Goal: Task Accomplishment & Management: Use online tool/utility

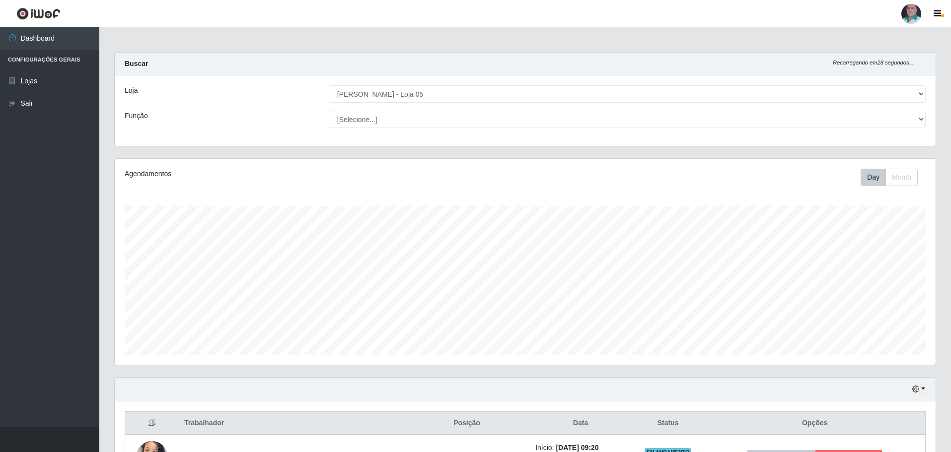
select select "252"
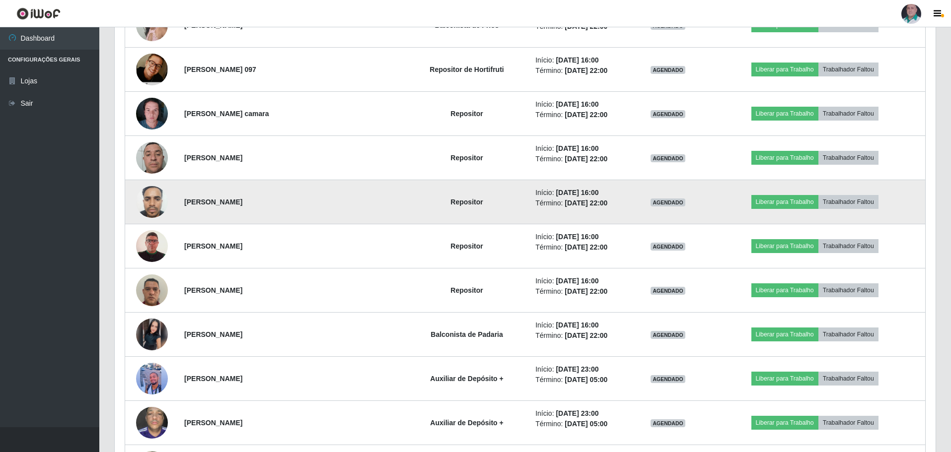
scroll to position [626, 0]
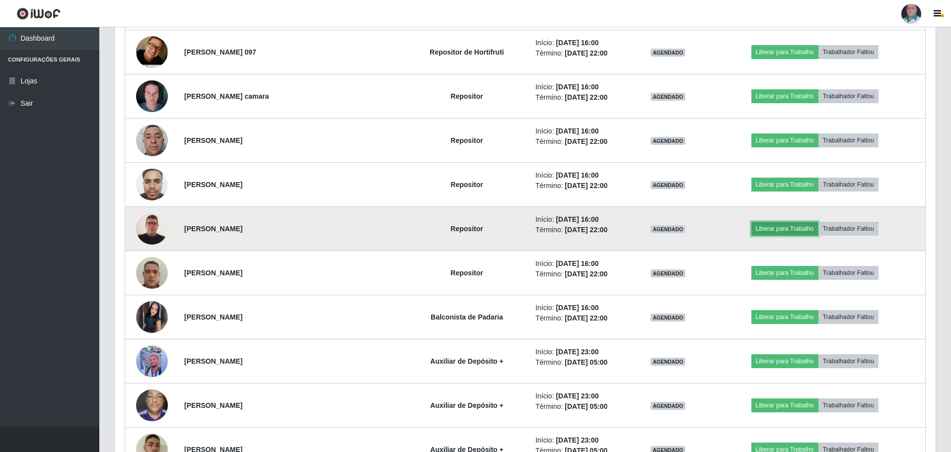
click at [763, 229] on button "Liberar para Trabalho" at bounding box center [784, 229] width 67 height 14
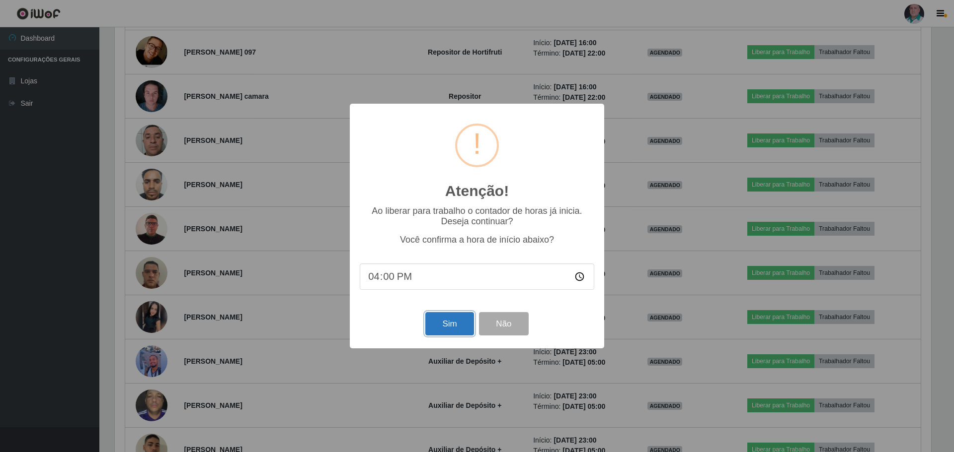
click at [449, 331] on button "Sim" at bounding box center [449, 323] width 48 height 23
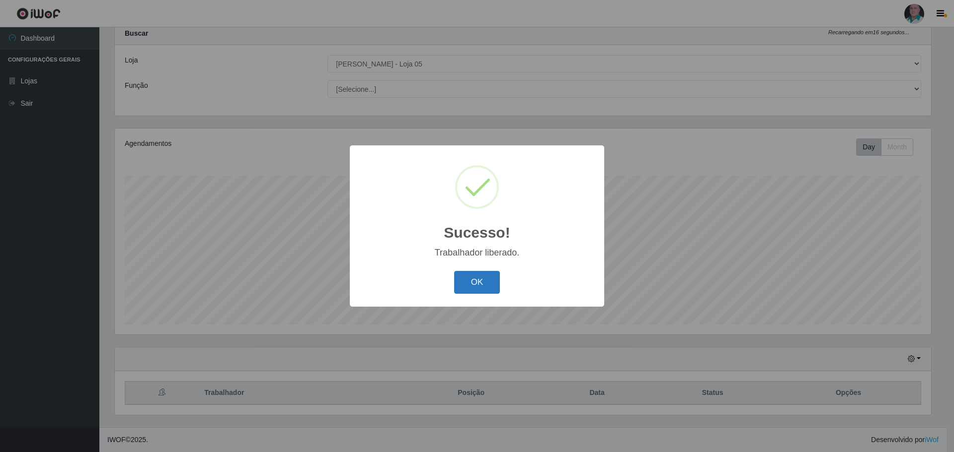
click at [476, 289] on button "OK" at bounding box center [477, 282] width 46 height 23
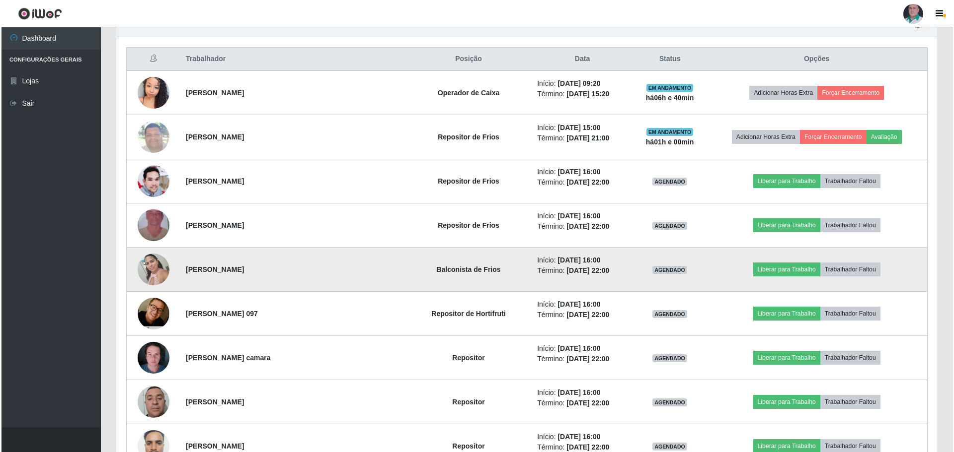
scroll to position [378, 0]
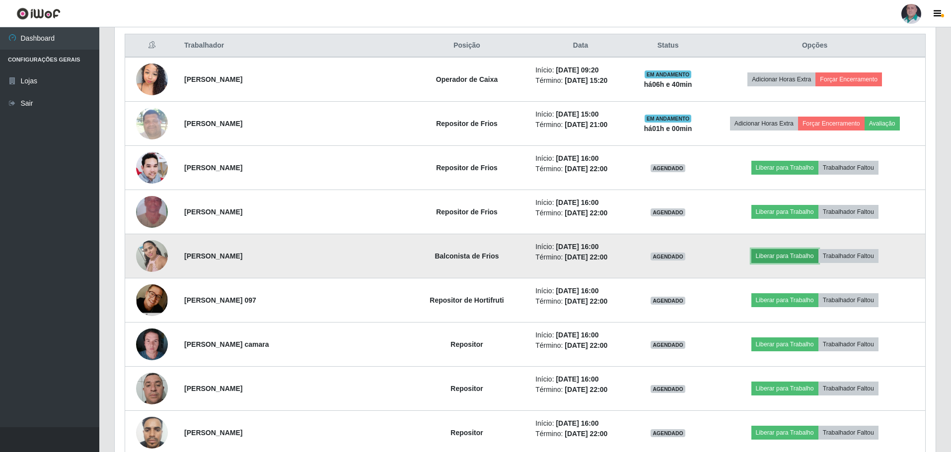
click at [783, 251] on button "Liberar para Trabalho" at bounding box center [784, 256] width 67 height 14
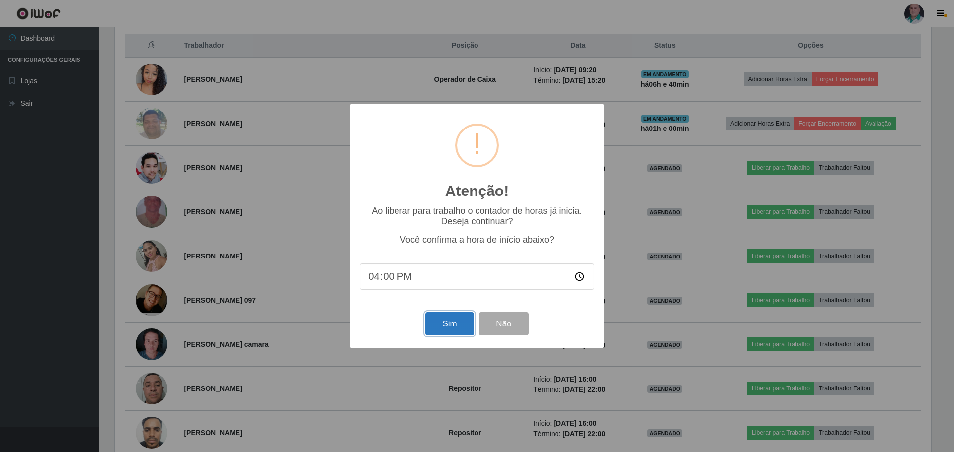
click at [447, 318] on button "Sim" at bounding box center [449, 323] width 48 height 23
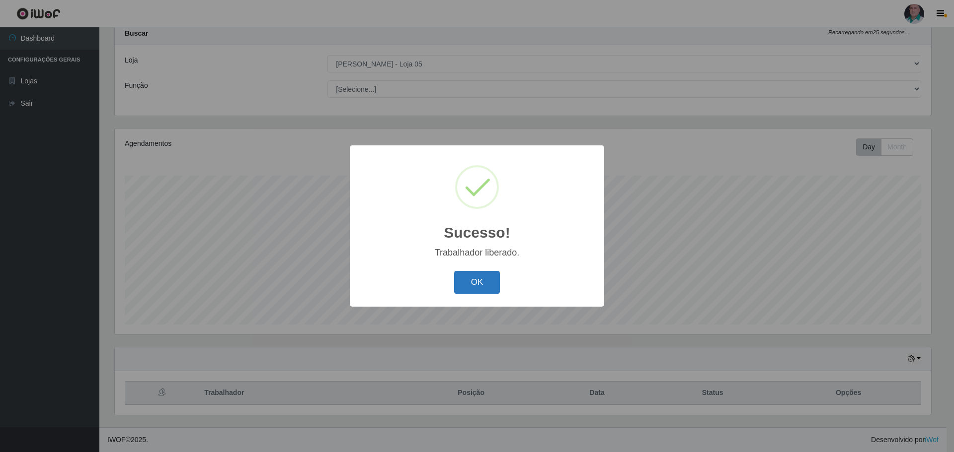
click at [472, 280] on button "OK" at bounding box center [477, 282] width 46 height 23
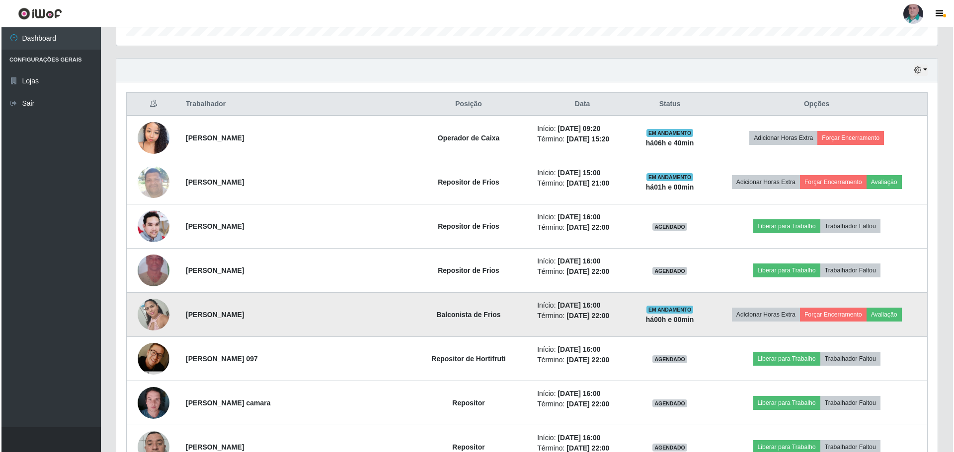
scroll to position [328, 0]
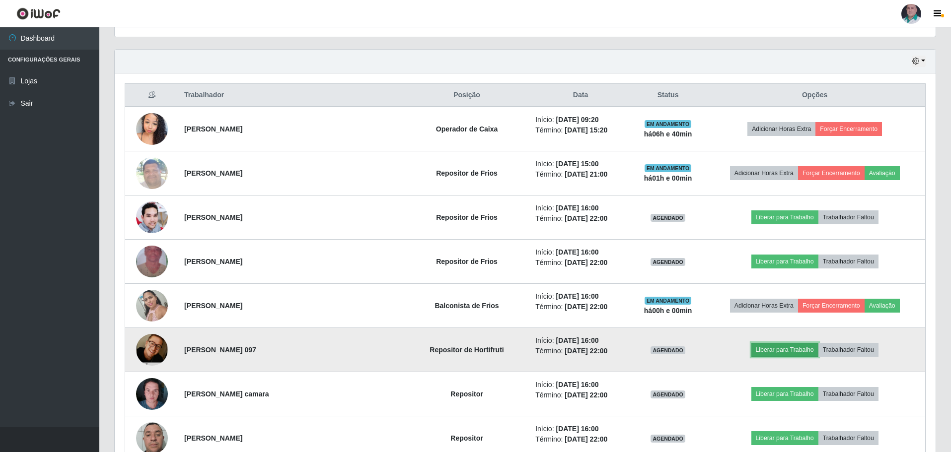
click at [766, 350] on button "Liberar para Trabalho" at bounding box center [784, 350] width 67 height 14
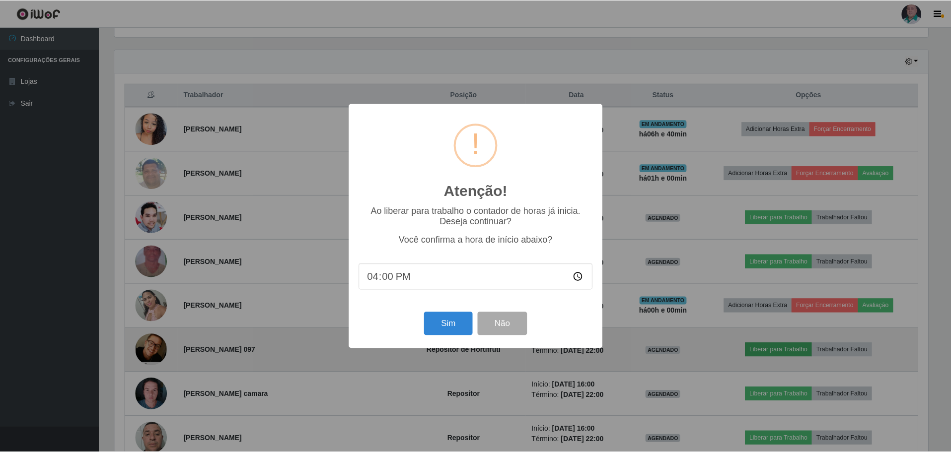
scroll to position [206, 816]
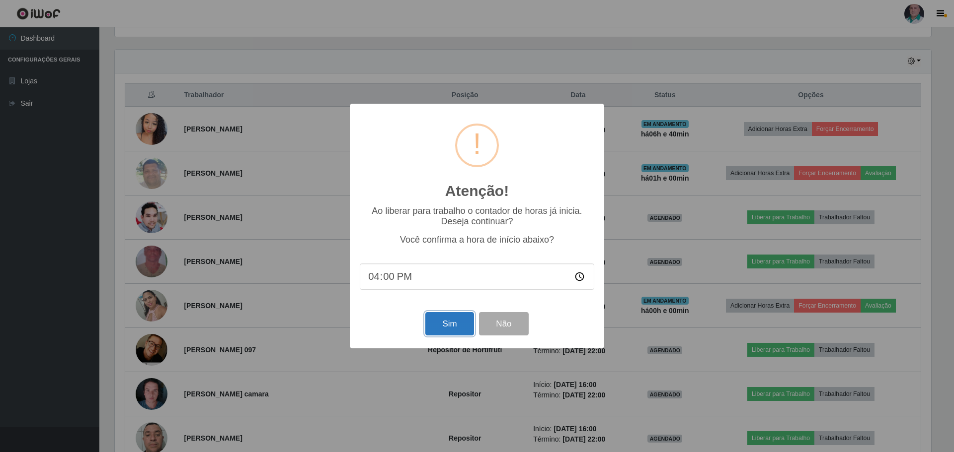
click at [444, 323] on button "Sim" at bounding box center [449, 323] width 48 height 23
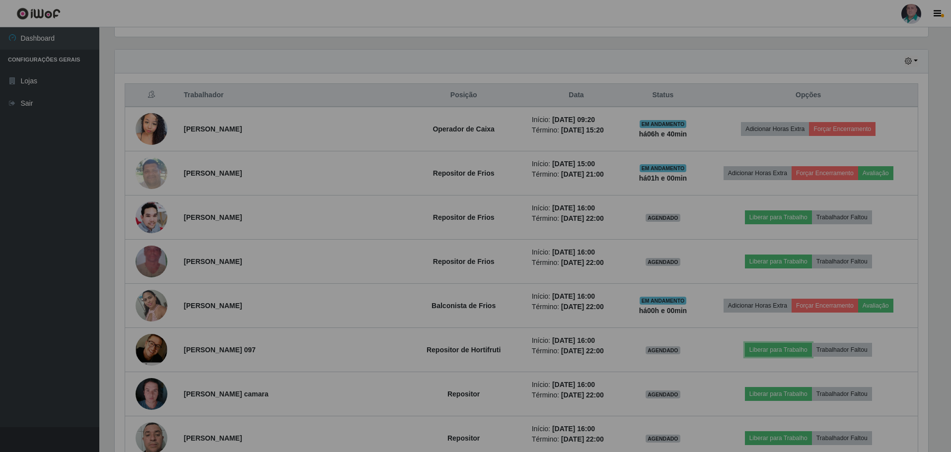
scroll to position [0, 0]
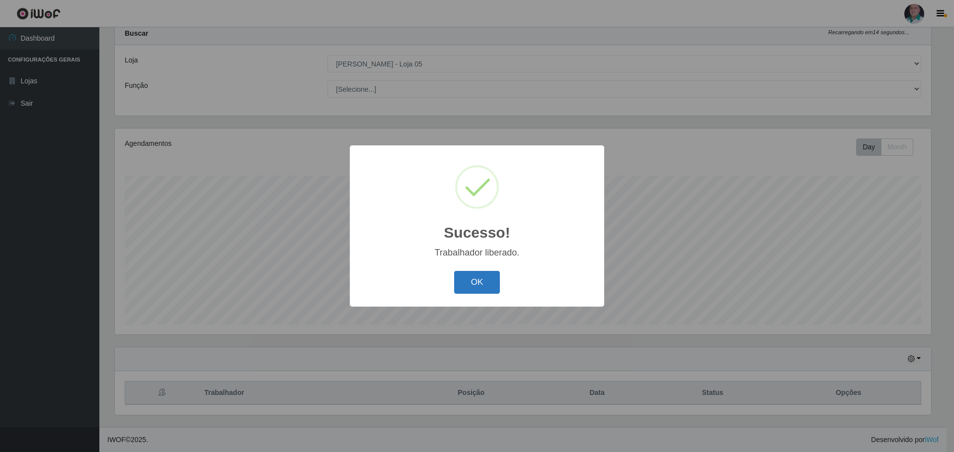
click at [477, 285] on button "OK" at bounding box center [477, 282] width 46 height 23
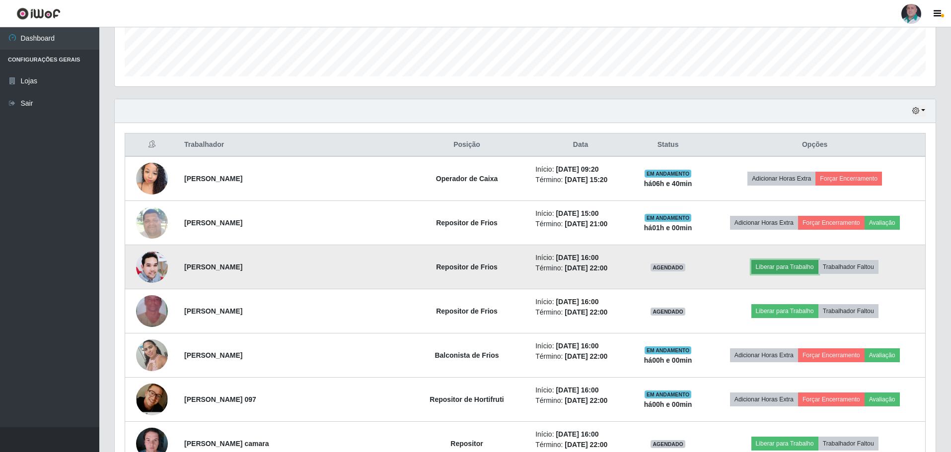
click at [779, 269] on button "Liberar para Trabalho" at bounding box center [784, 267] width 67 height 14
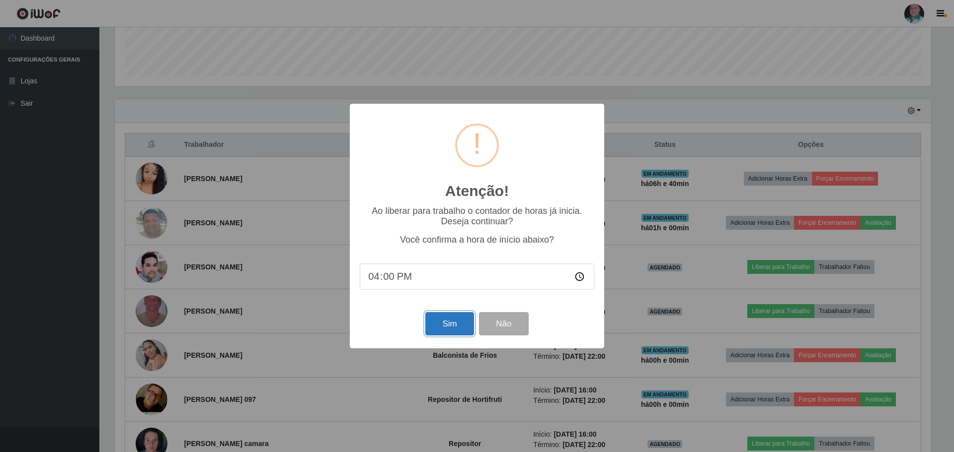
click at [449, 322] on button "Sim" at bounding box center [449, 323] width 48 height 23
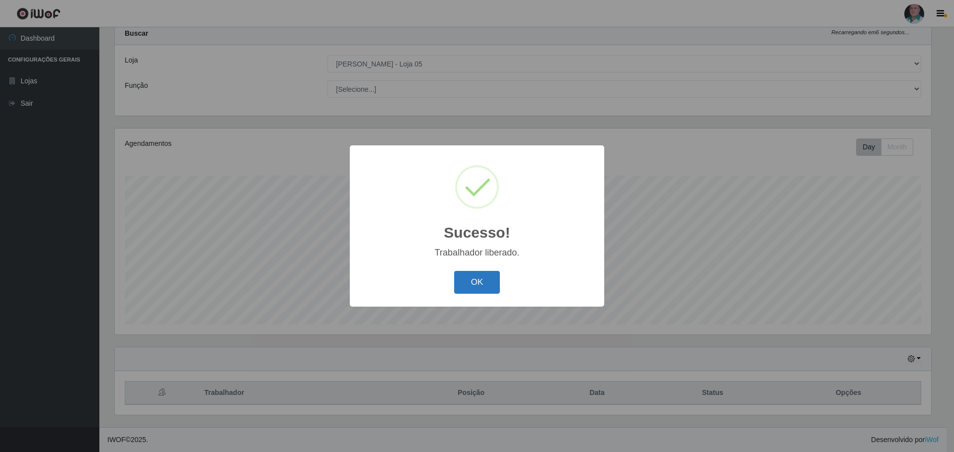
click at [477, 279] on button "OK" at bounding box center [477, 282] width 46 height 23
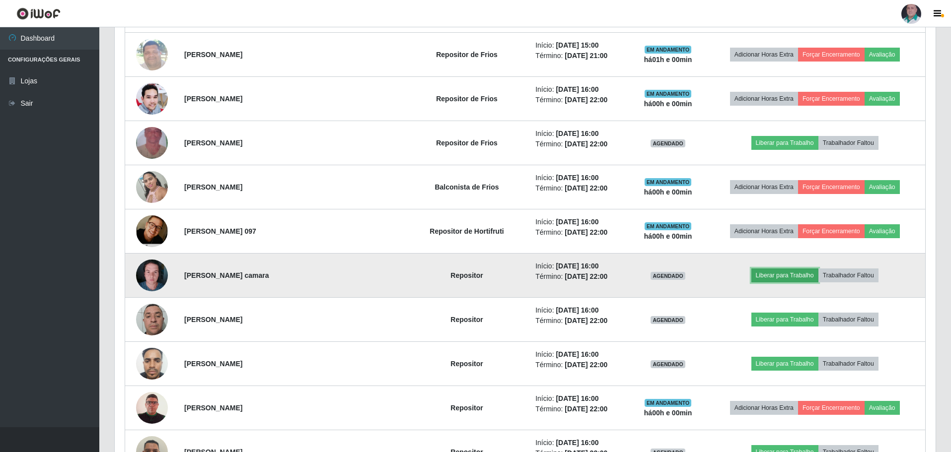
click at [772, 276] on button "Liberar para Trabalho" at bounding box center [784, 276] width 67 height 14
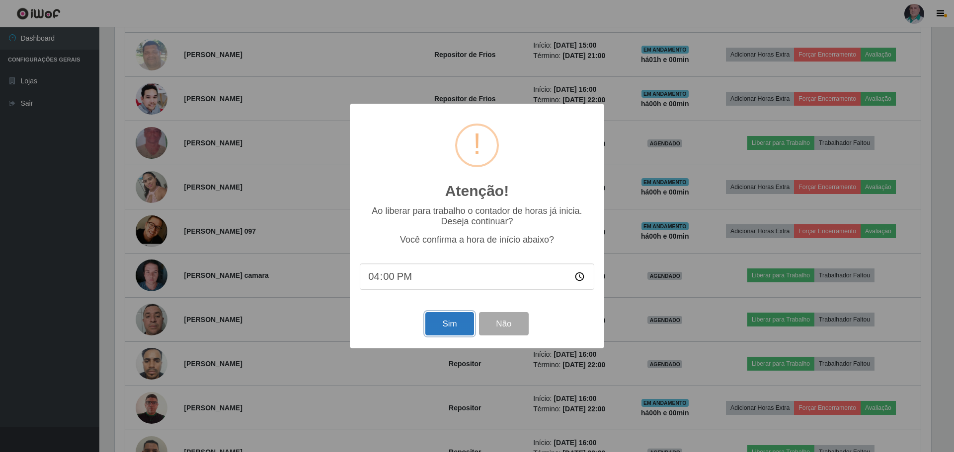
click at [439, 324] on button "Sim" at bounding box center [449, 323] width 48 height 23
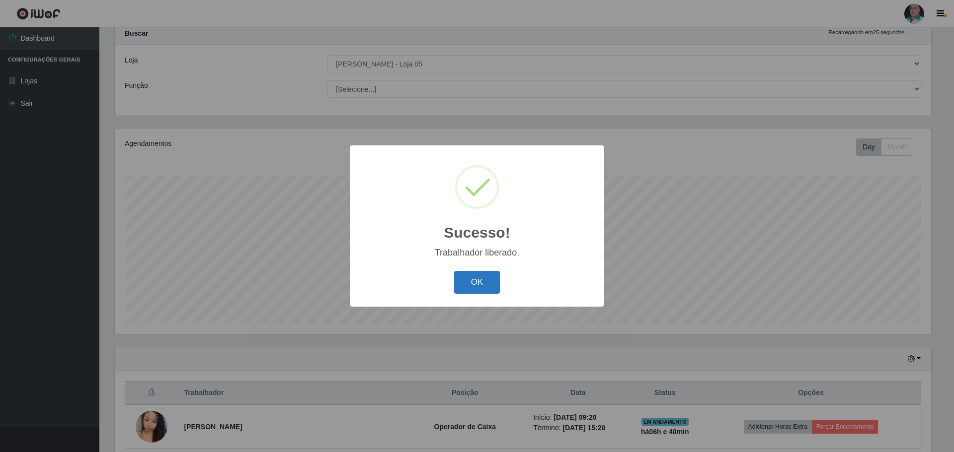
click at [471, 288] on button "OK" at bounding box center [477, 282] width 46 height 23
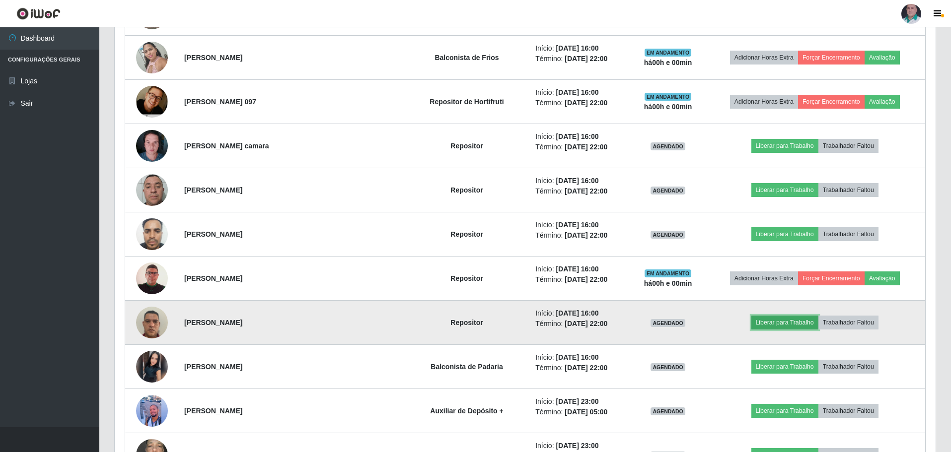
click at [783, 325] on button "Liberar para Trabalho" at bounding box center [784, 323] width 67 height 14
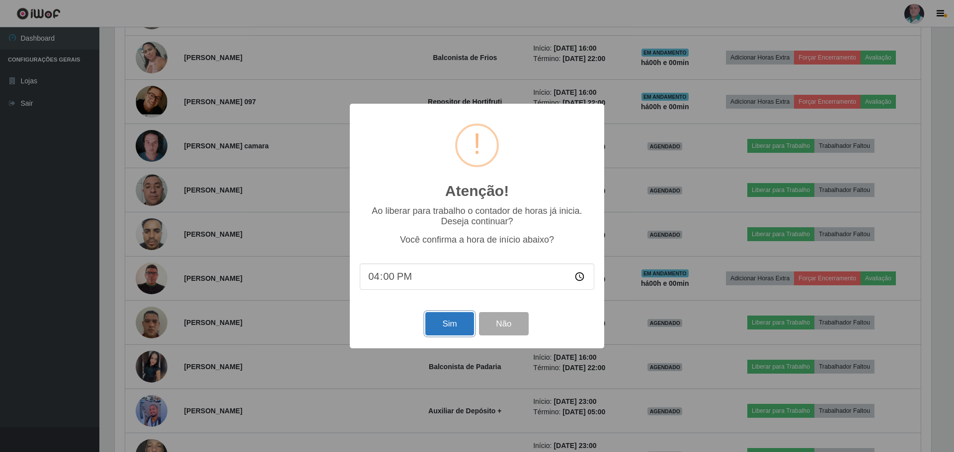
click at [447, 329] on button "Sim" at bounding box center [449, 323] width 48 height 23
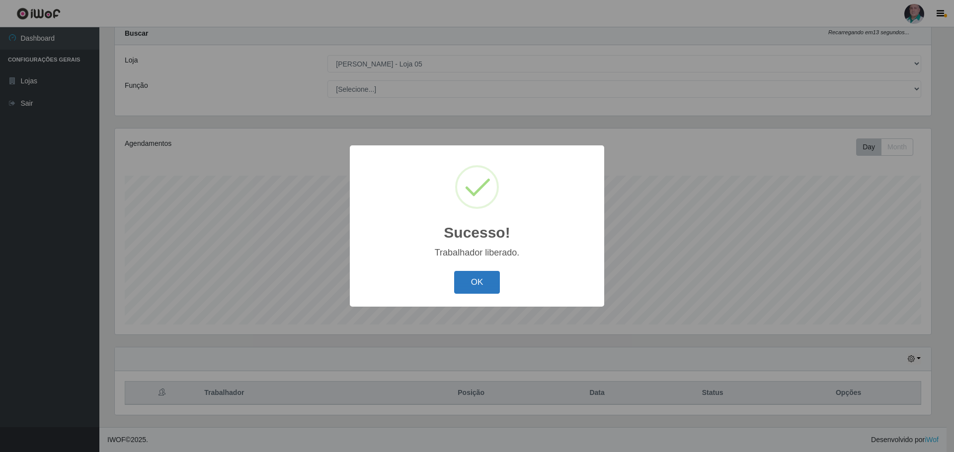
click at [467, 283] on button "OK" at bounding box center [477, 282] width 46 height 23
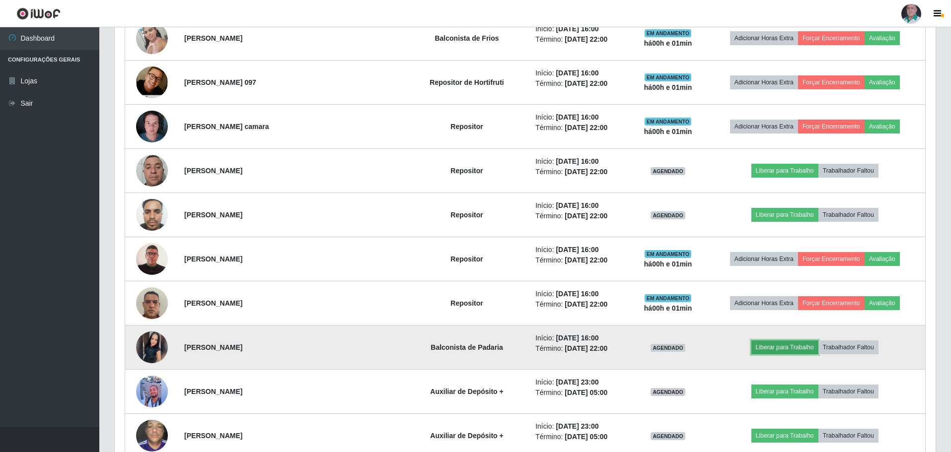
click at [774, 348] on button "Liberar para Trabalho" at bounding box center [784, 348] width 67 height 14
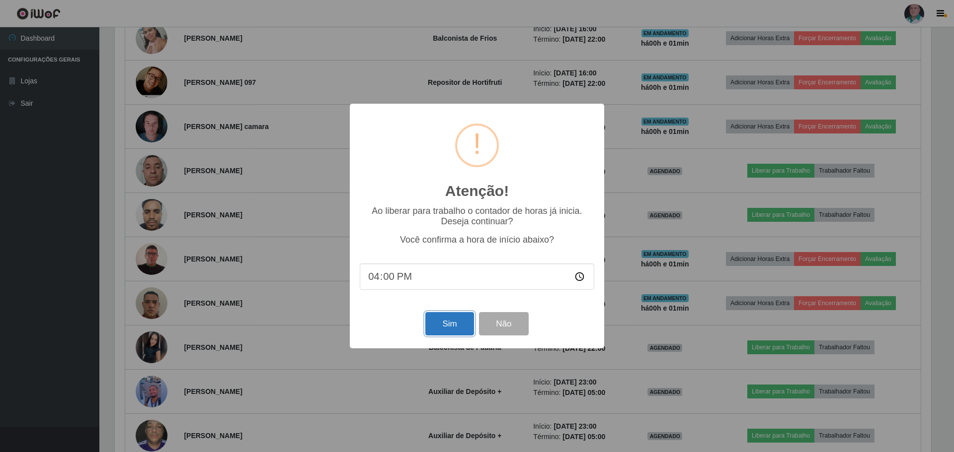
click at [445, 328] on button "Sim" at bounding box center [449, 323] width 48 height 23
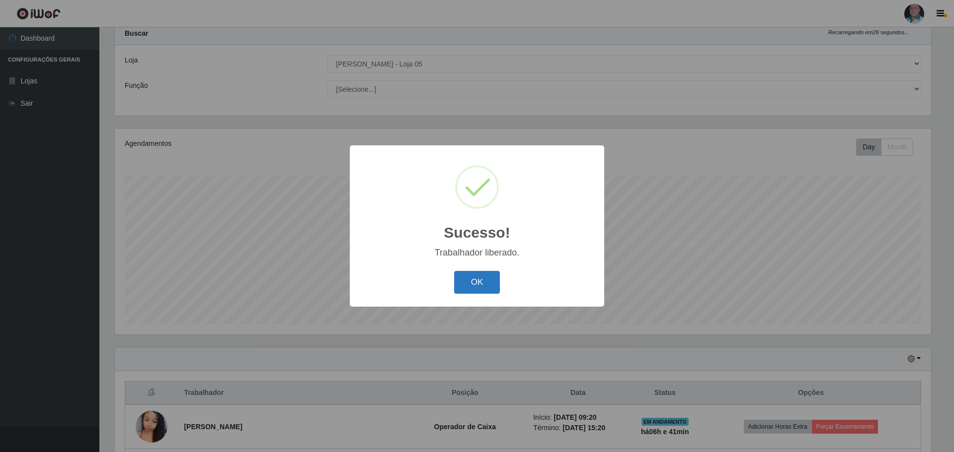
click at [470, 285] on button "OK" at bounding box center [477, 282] width 46 height 23
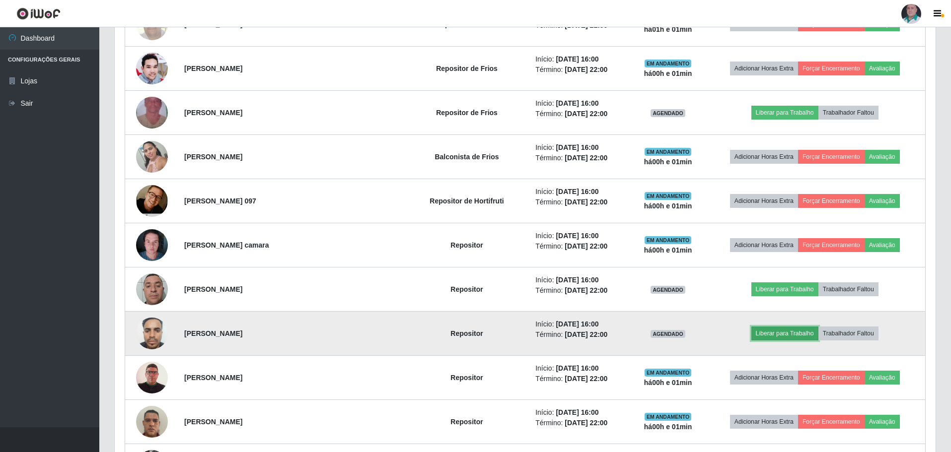
click at [773, 333] on button "Liberar para Trabalho" at bounding box center [784, 334] width 67 height 14
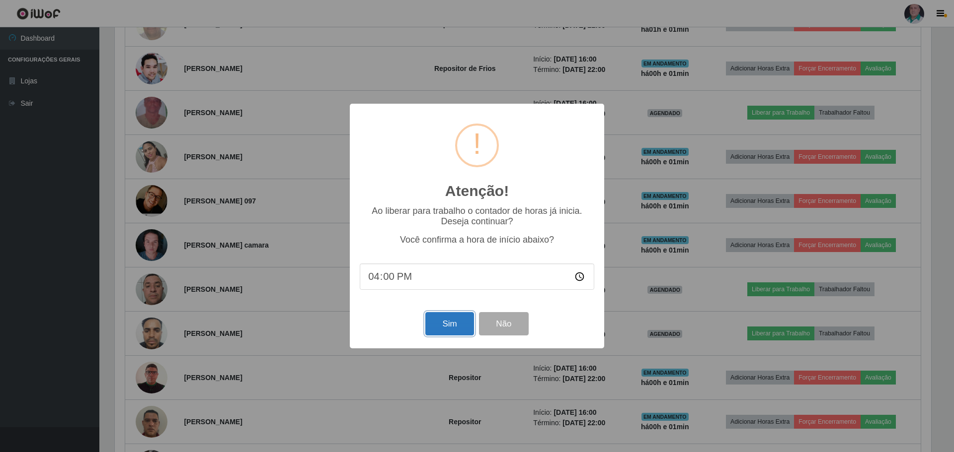
click at [441, 326] on button "Sim" at bounding box center [449, 323] width 48 height 23
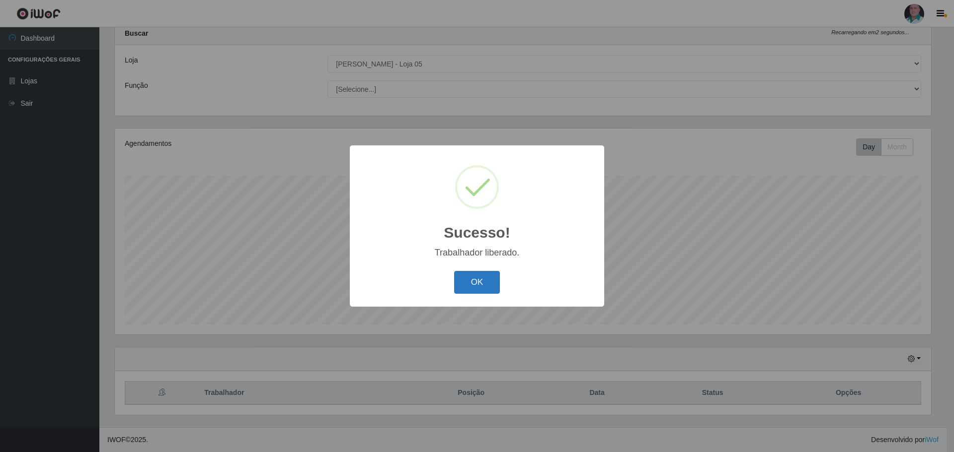
click at [458, 282] on button "OK" at bounding box center [477, 282] width 46 height 23
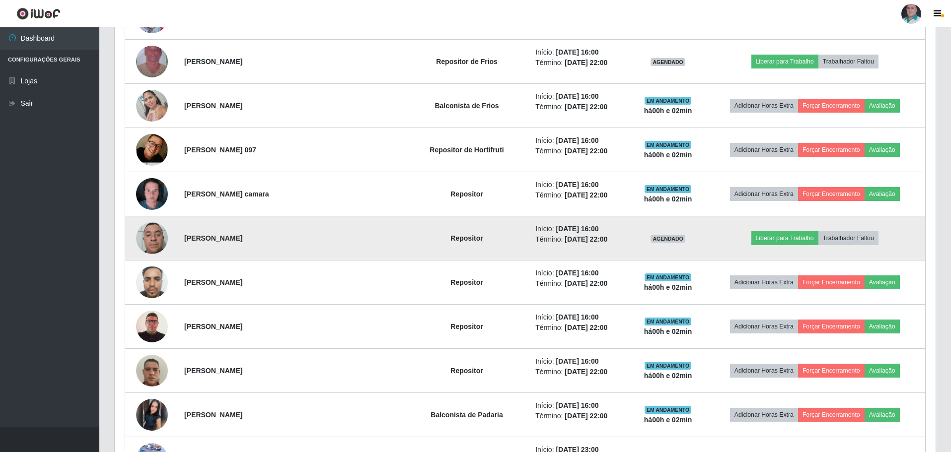
scroll to position [577, 0]
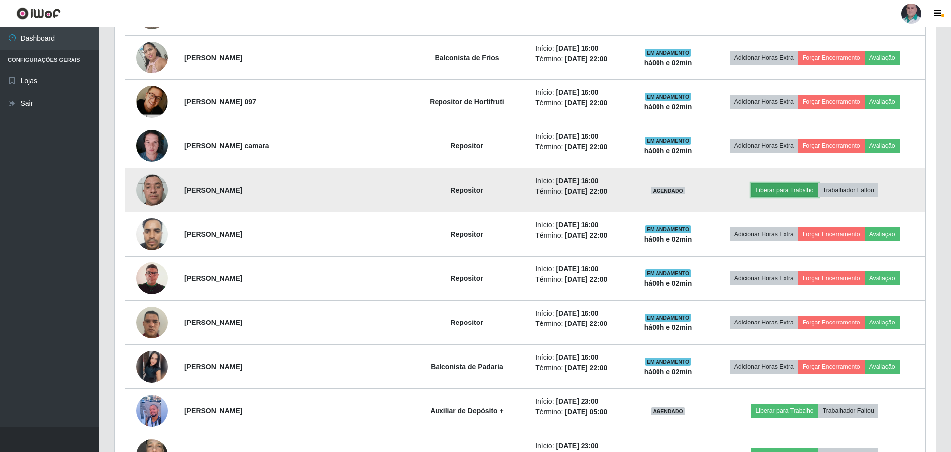
click at [769, 195] on button "Liberar para Trabalho" at bounding box center [784, 190] width 67 height 14
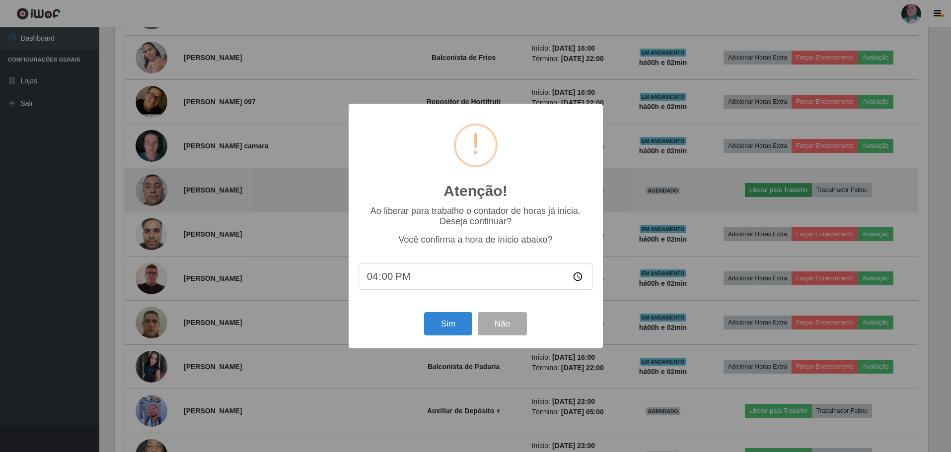
scroll to position [206, 816]
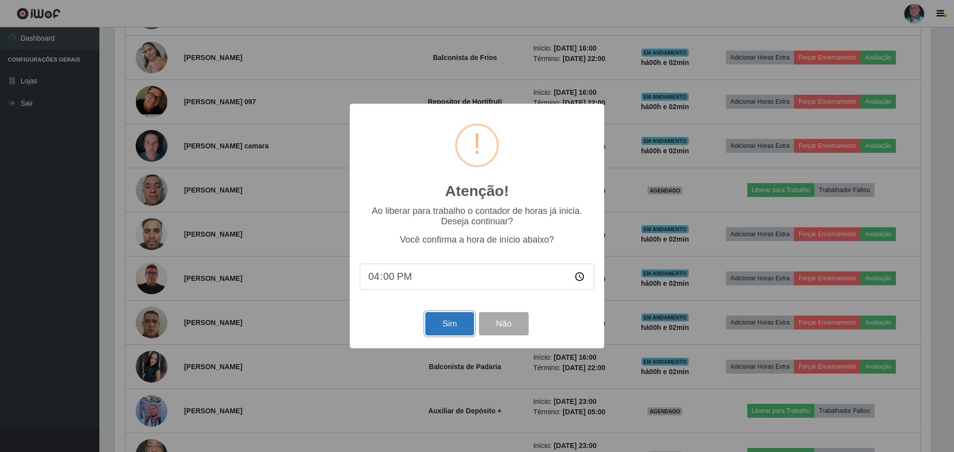
click at [455, 322] on button "Sim" at bounding box center [449, 323] width 48 height 23
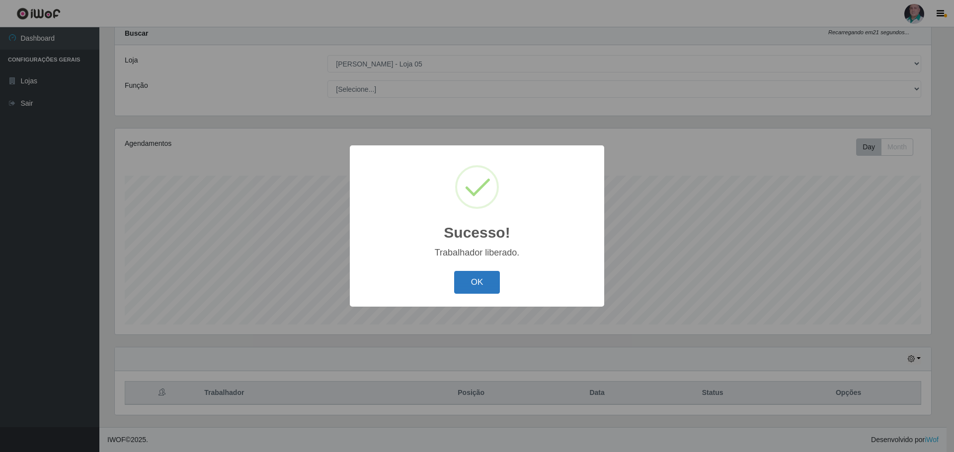
click at [474, 281] on button "OK" at bounding box center [477, 282] width 46 height 23
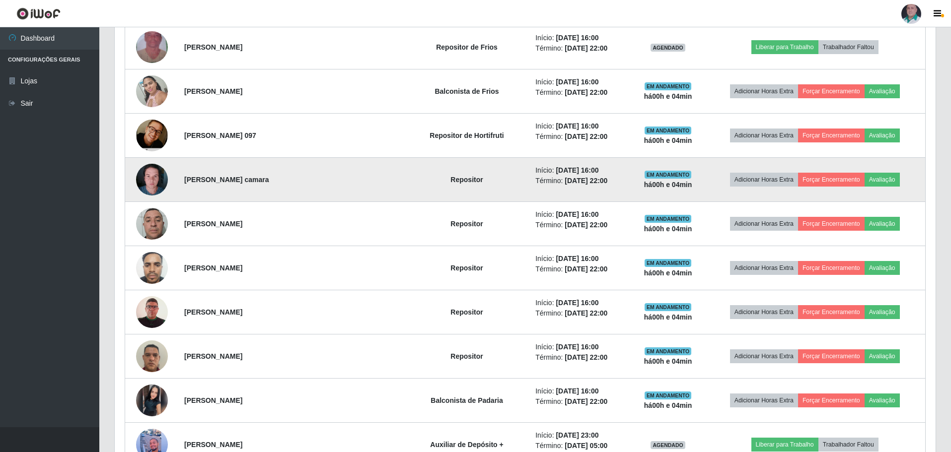
scroll to position [546, 0]
